Goal: Task Accomplishment & Management: Manage account settings

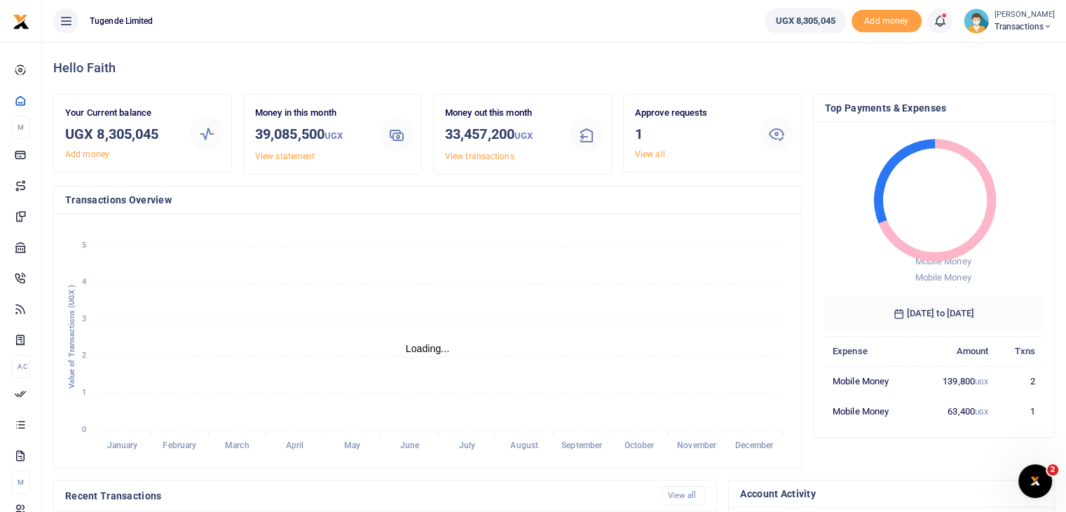
scroll to position [11, 11]
click at [647, 154] on link "View all" at bounding box center [650, 154] width 30 height 10
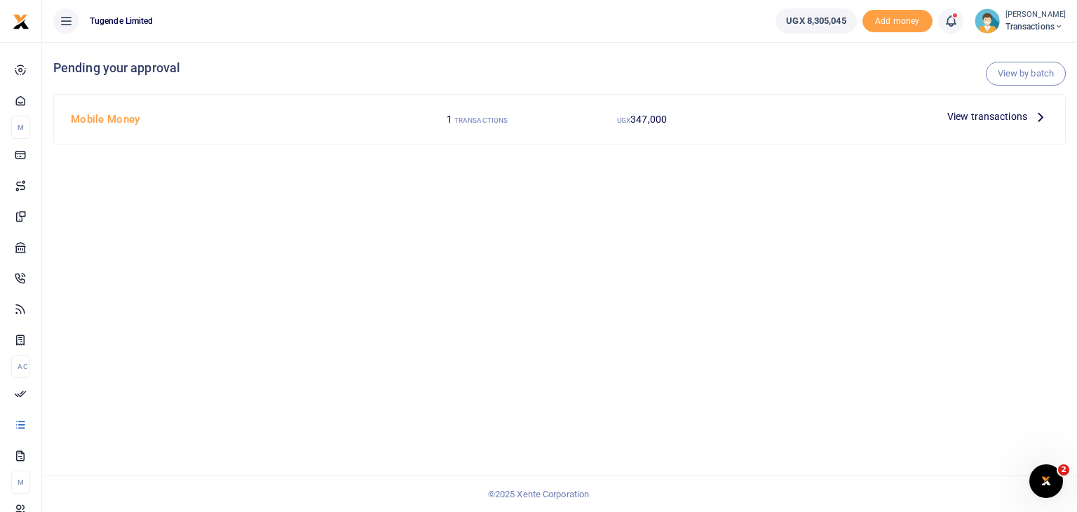
click at [992, 116] on span "View transactions" at bounding box center [987, 116] width 80 height 15
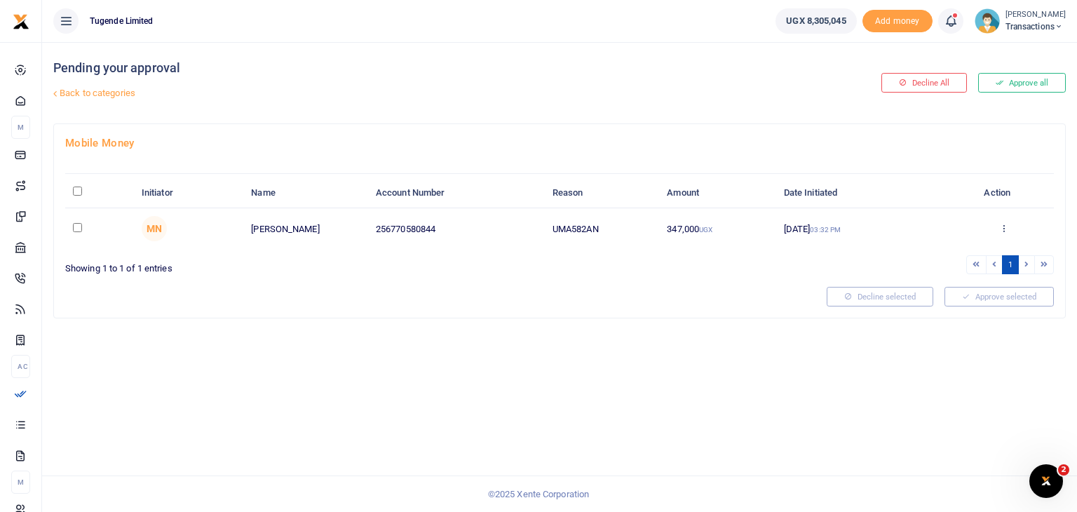
click at [990, 23] on img at bounding box center [987, 20] width 25 height 25
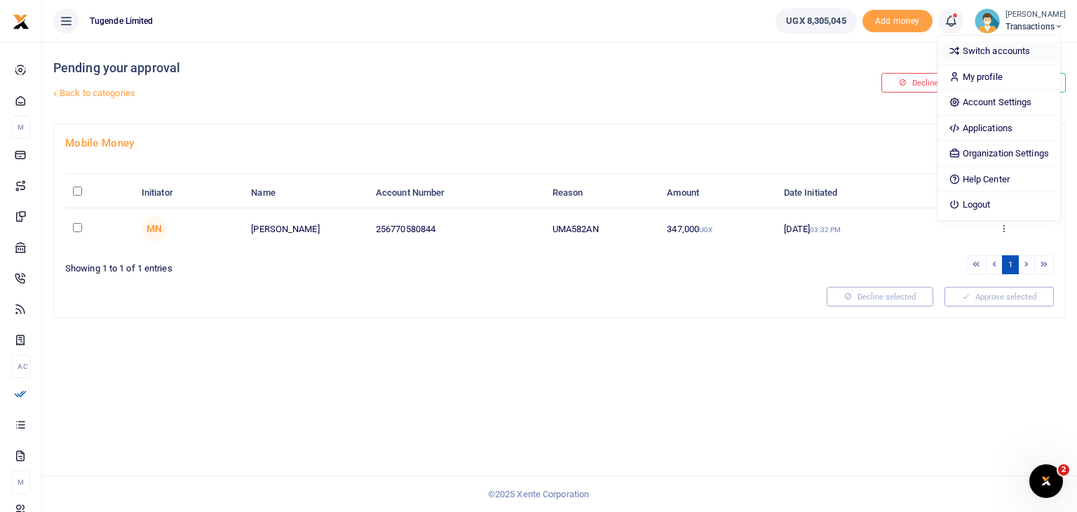
click at [982, 49] on link "Switch accounts" at bounding box center [998, 51] width 123 height 20
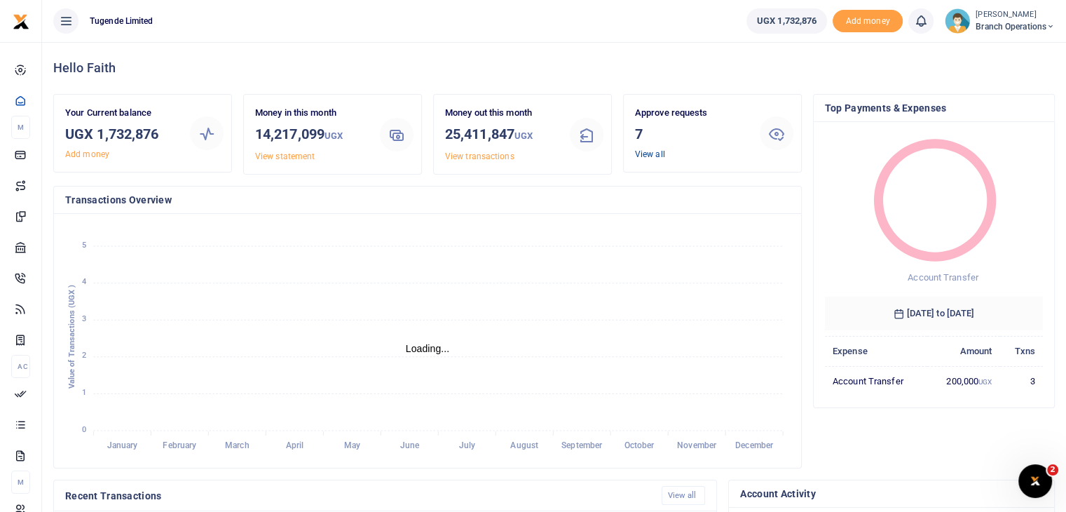
scroll to position [11, 11]
click at [650, 152] on link "View all" at bounding box center [650, 154] width 30 height 10
click at [649, 155] on link "View all" at bounding box center [650, 154] width 30 height 10
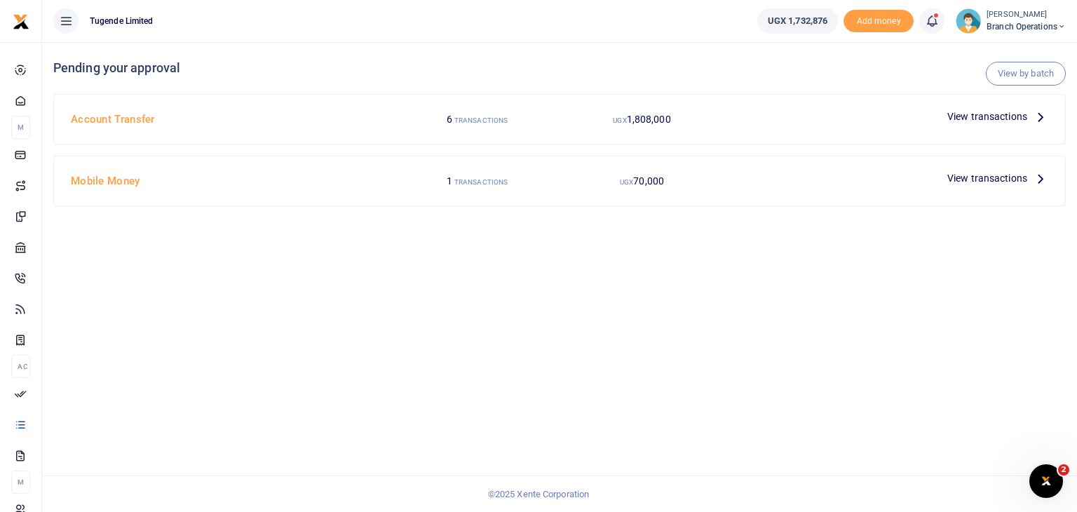
click at [989, 118] on span "View transactions" at bounding box center [987, 116] width 80 height 15
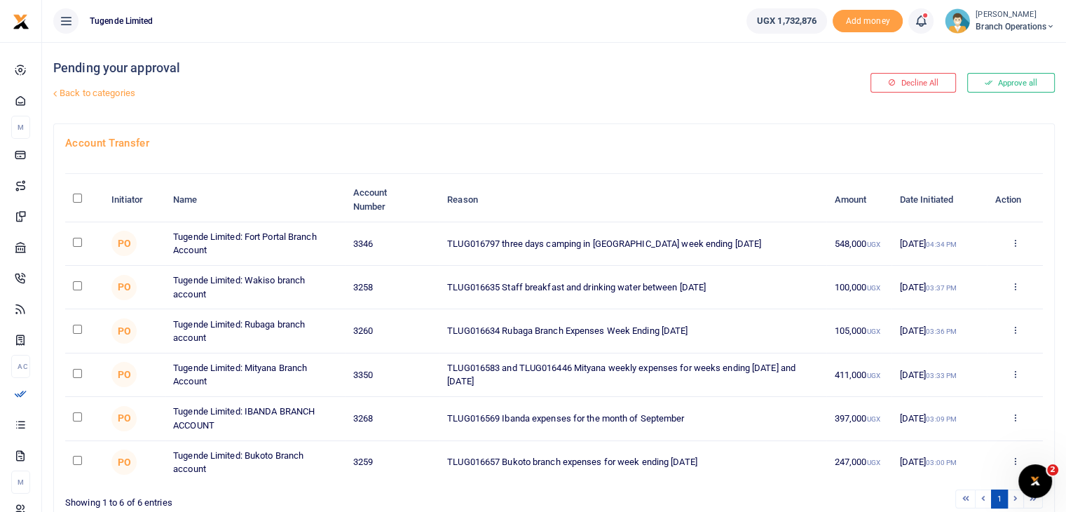
click at [77, 239] on input "checkbox" at bounding box center [77, 242] width 9 height 9
checkbox input "true"
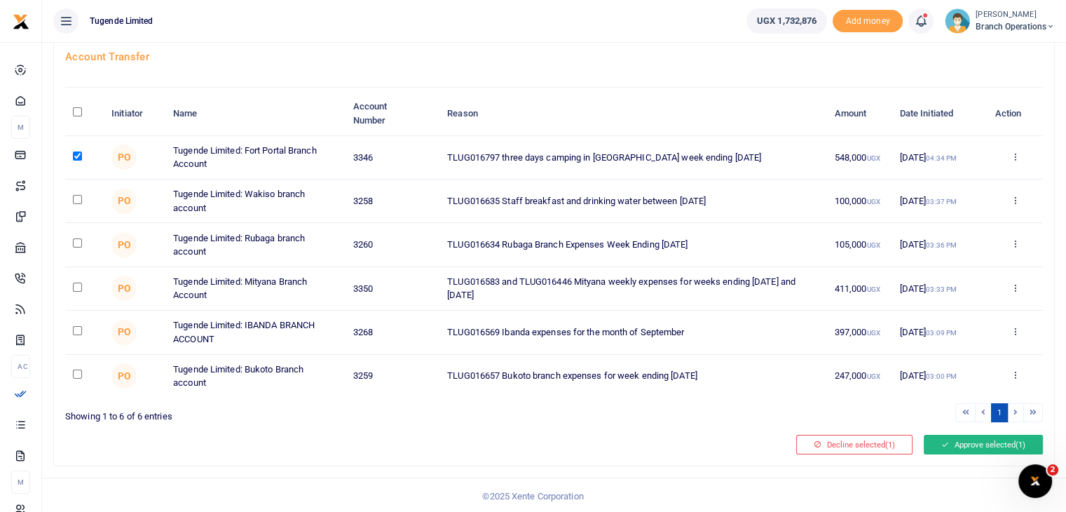
click at [957, 441] on button "Approve selected (1)" at bounding box center [983, 445] width 119 height 20
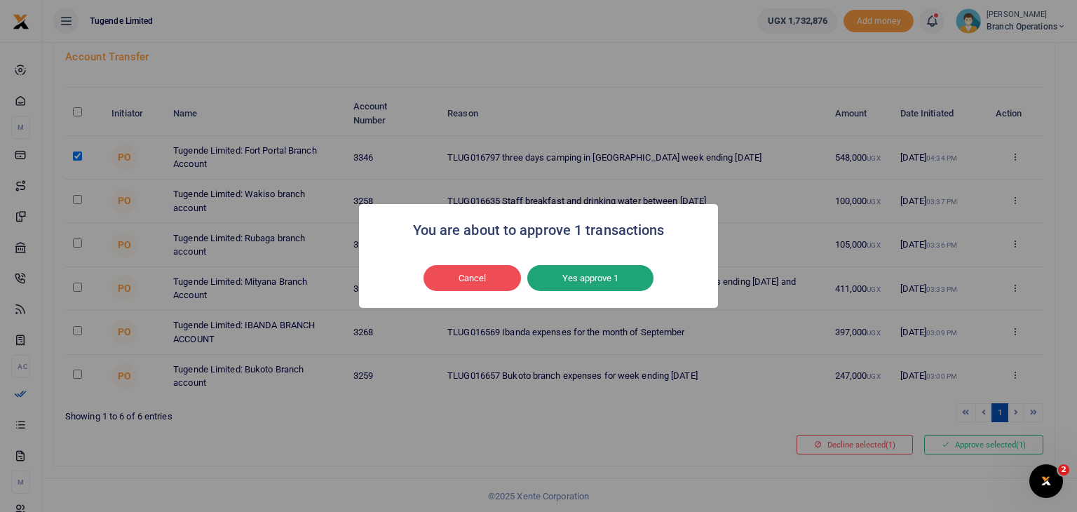
click at [578, 284] on button "Yes approve 1" at bounding box center [590, 278] width 126 height 27
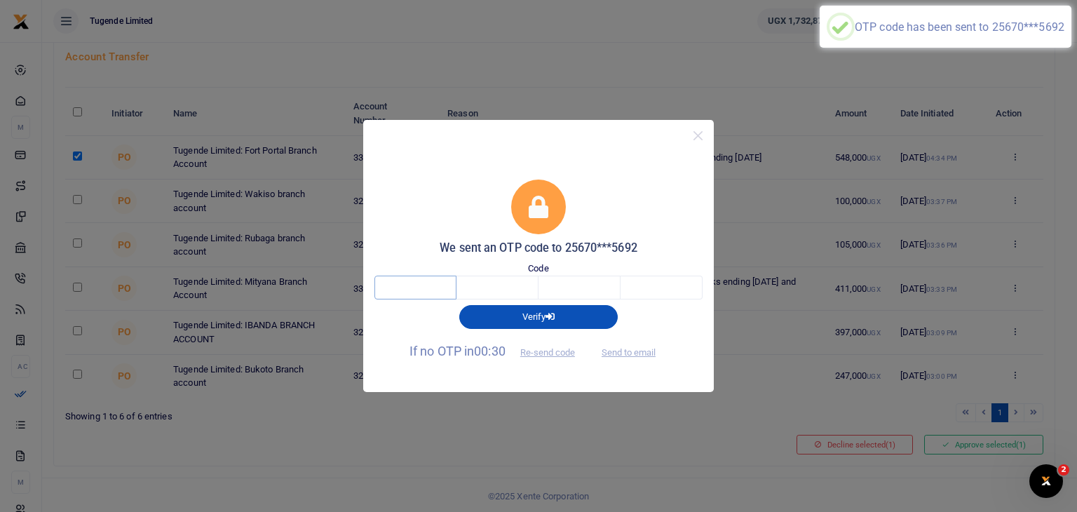
click at [415, 286] on input "text" at bounding box center [415, 288] width 82 height 24
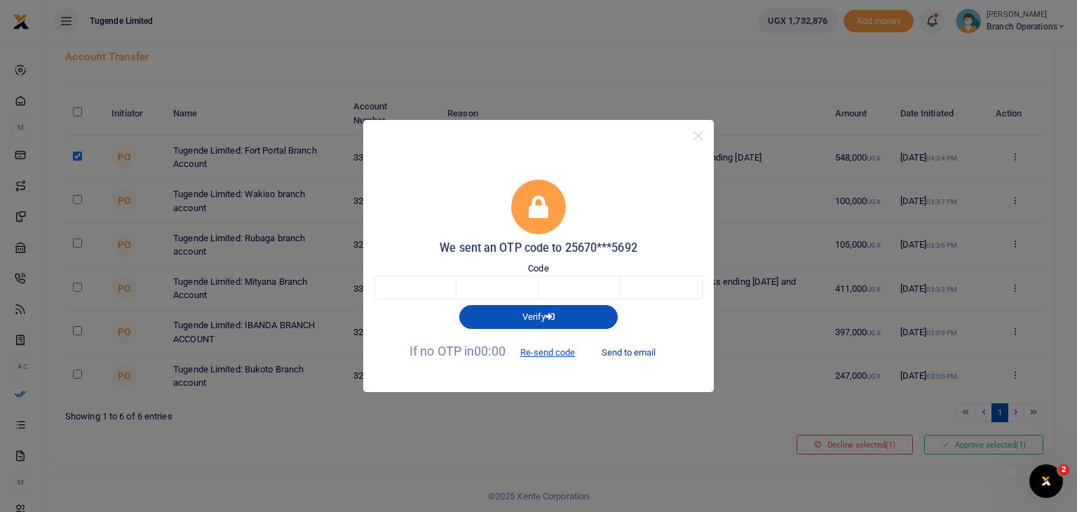
click at [628, 352] on button "Send to email" at bounding box center [629, 352] width 78 height 24
click at [418, 285] on input "text" at bounding box center [415, 288] width 82 height 24
type input "3"
type input "5"
type input "8"
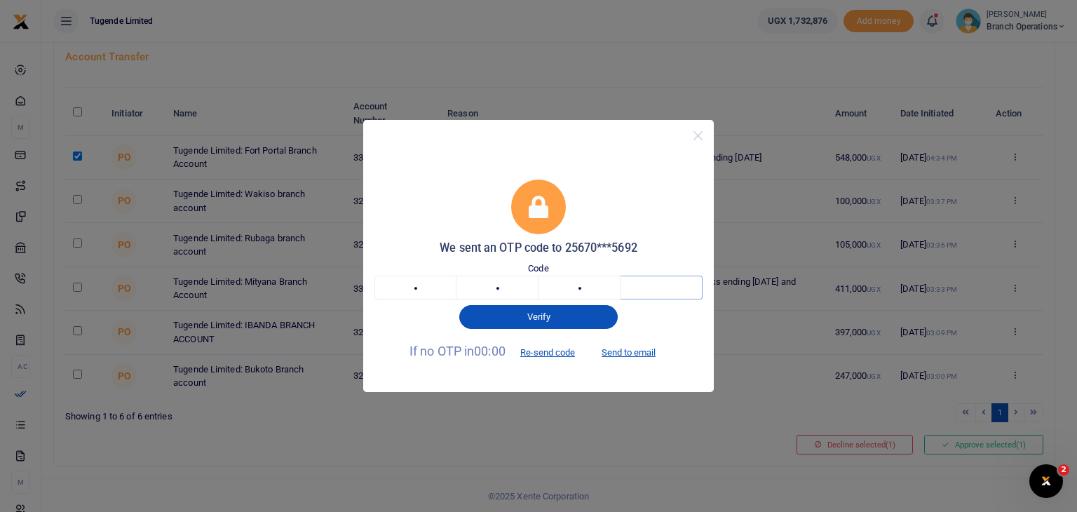
type input "9"
